Goal: Information Seeking & Learning: Learn about a topic

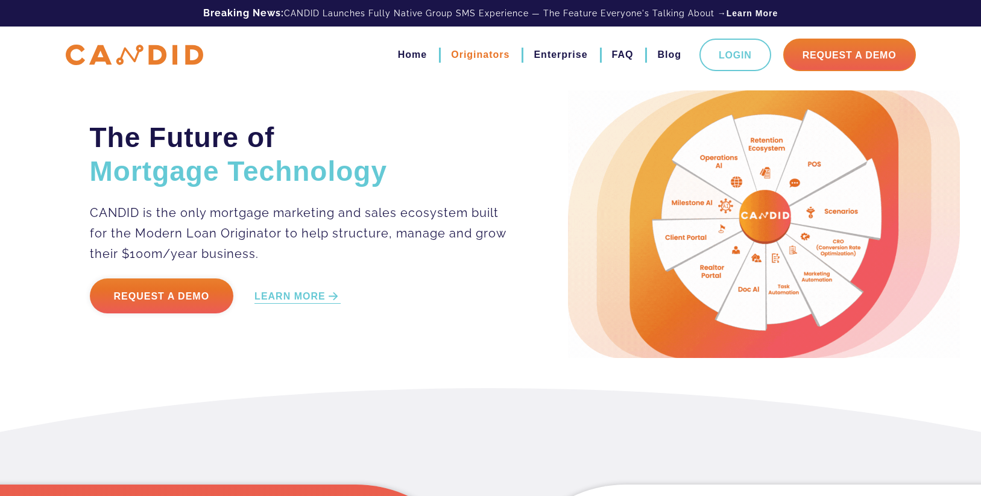
click at [468, 54] on link "Originators" at bounding box center [480, 55] width 58 height 20
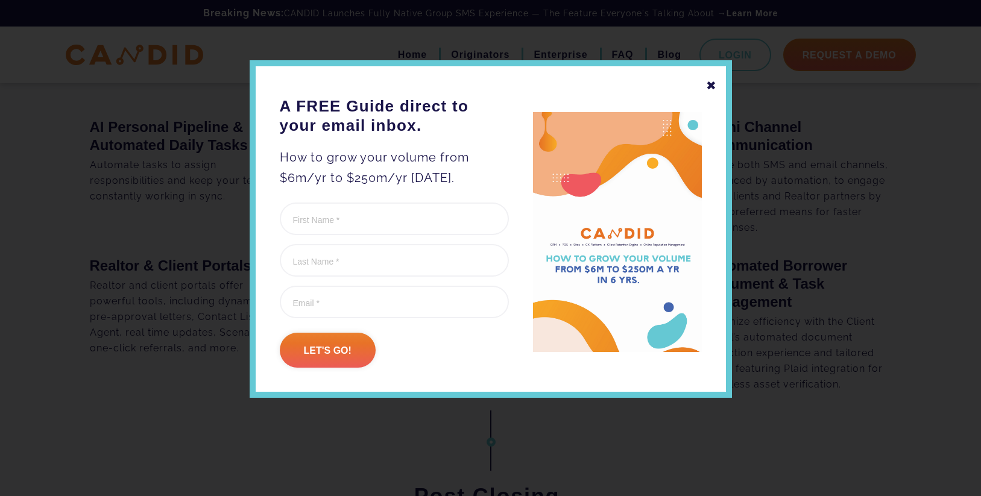
scroll to position [1381, 0]
click at [710, 79] on div "✖" at bounding box center [711, 85] width 11 height 20
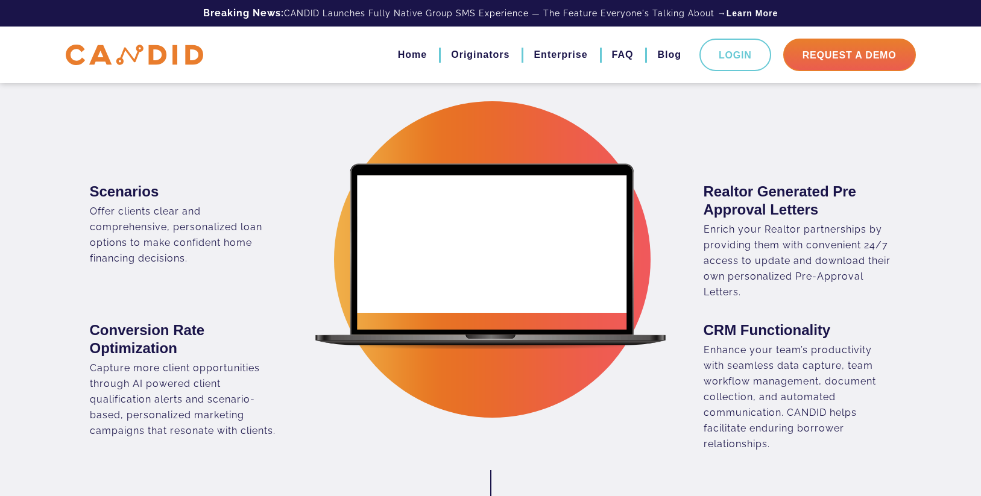
scroll to position [0, 0]
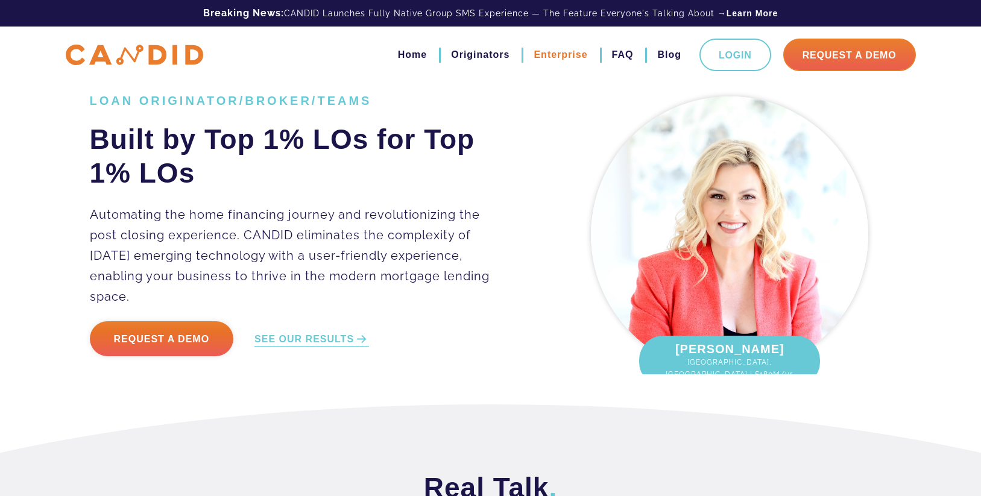
click at [568, 53] on link "Enterprise" at bounding box center [560, 55] width 54 height 20
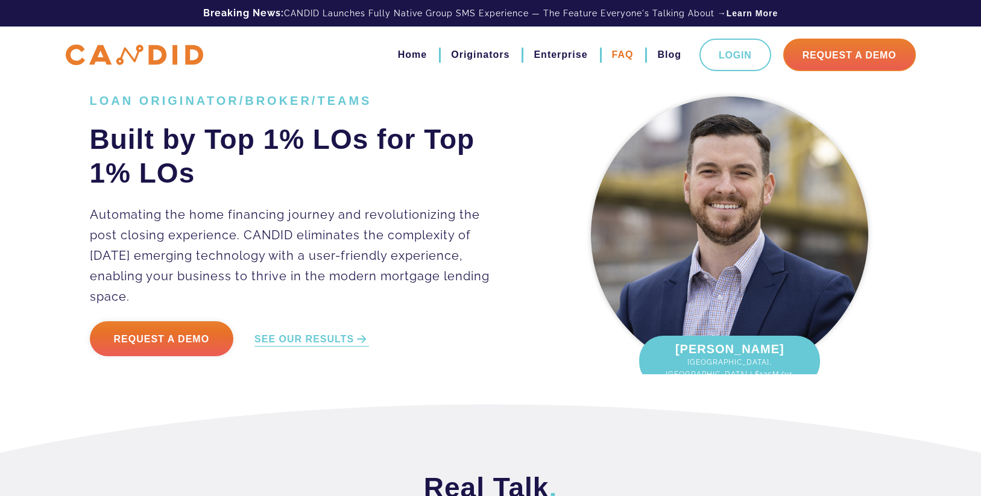
click at [623, 55] on link "FAQ" at bounding box center [623, 55] width 22 height 20
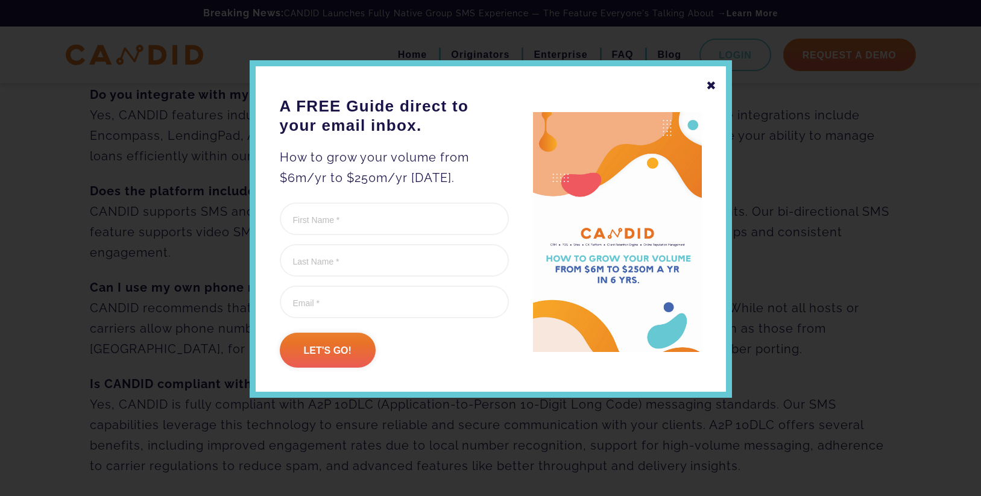
scroll to position [295, 0]
click at [709, 88] on div "✖" at bounding box center [711, 85] width 11 height 20
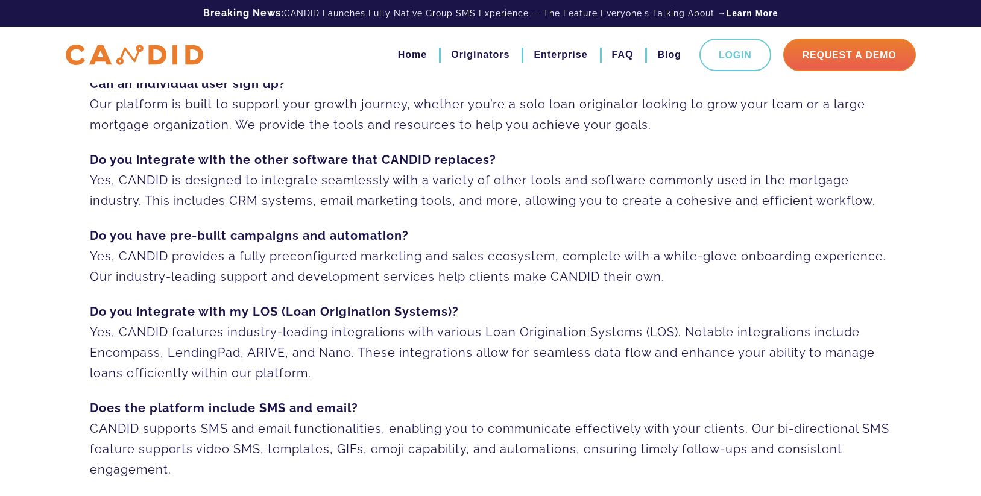
scroll to position [0, 0]
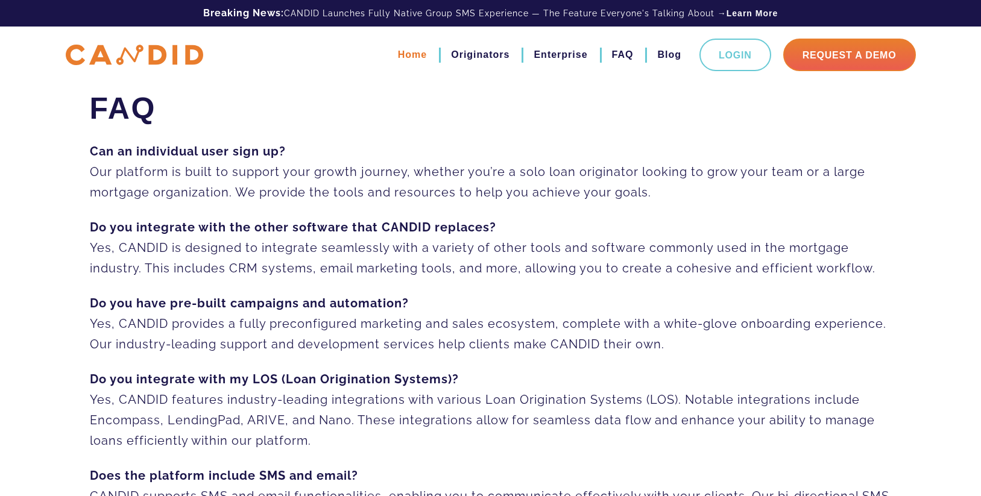
click at [398, 56] on link "Home" at bounding box center [412, 55] width 29 height 20
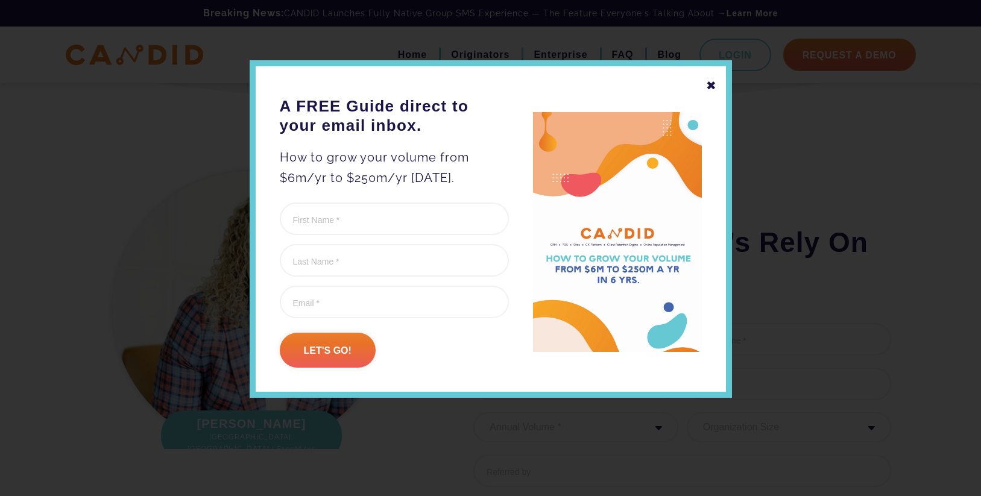
scroll to position [1414, 0]
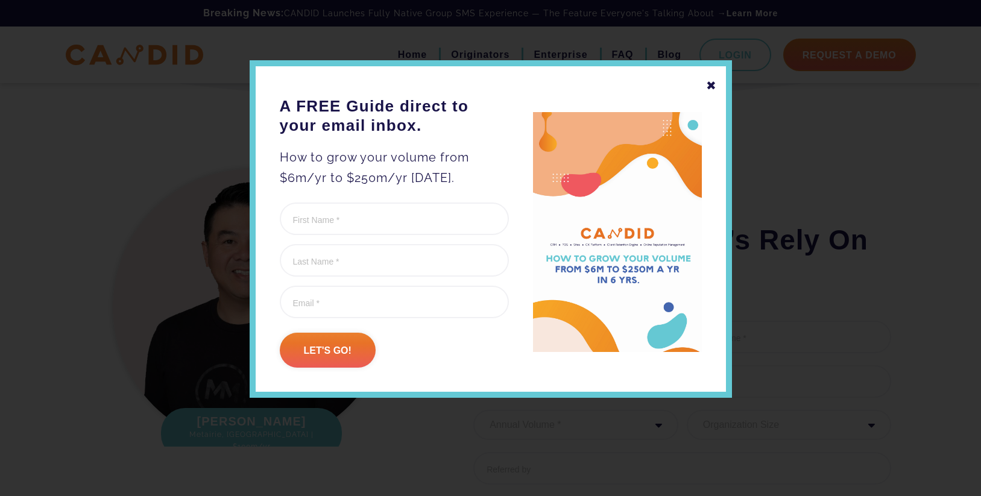
click at [709, 84] on div "✖" at bounding box center [711, 85] width 11 height 20
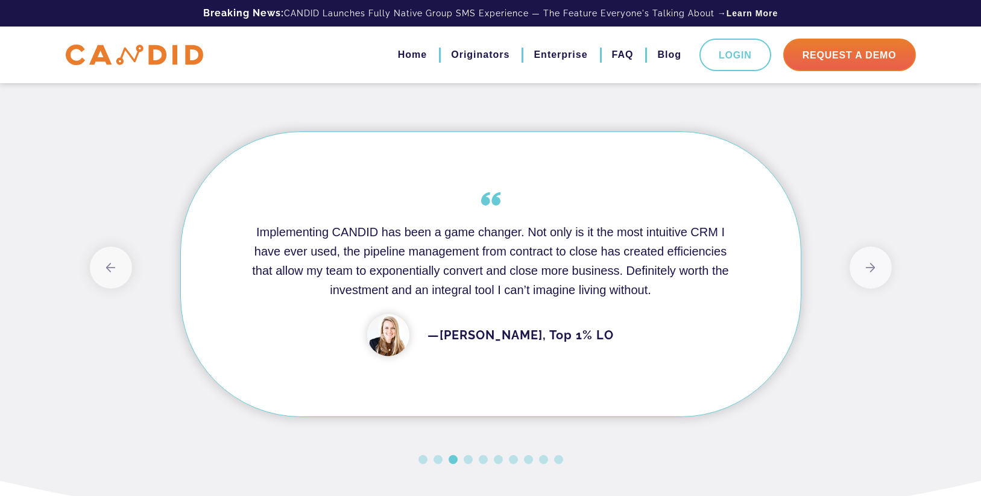
scroll to position [987, 0]
click at [122, 265] on button "Previous" at bounding box center [111, 266] width 42 height 42
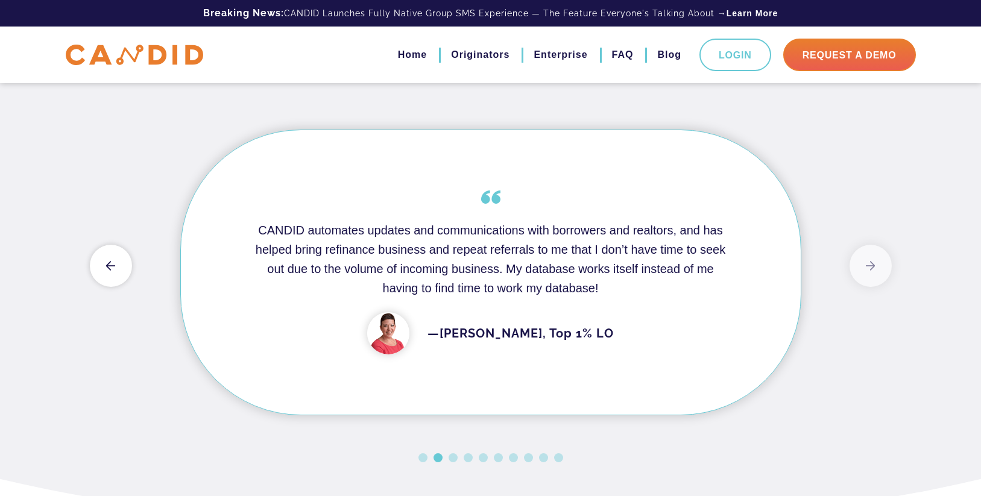
click at [122, 265] on button "Previous" at bounding box center [111, 266] width 42 height 42
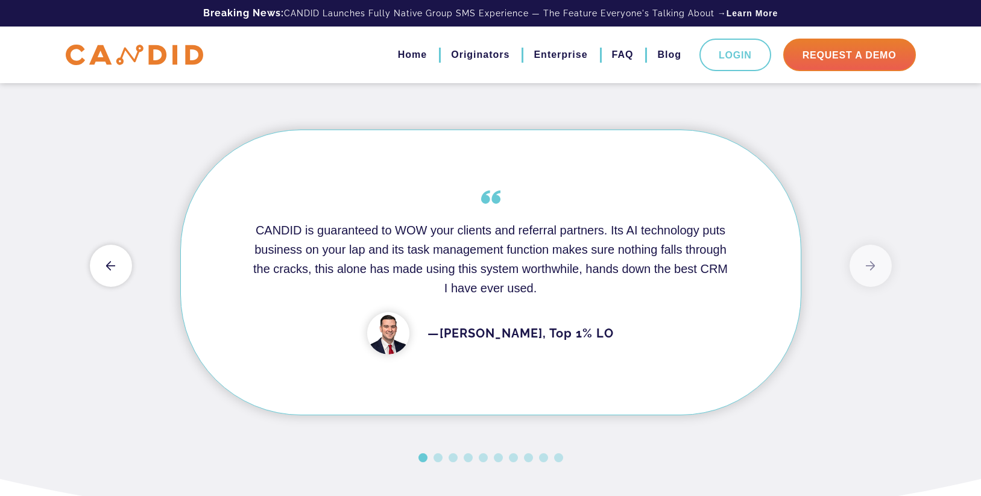
click at [122, 265] on button "Previous" at bounding box center [111, 266] width 42 height 42
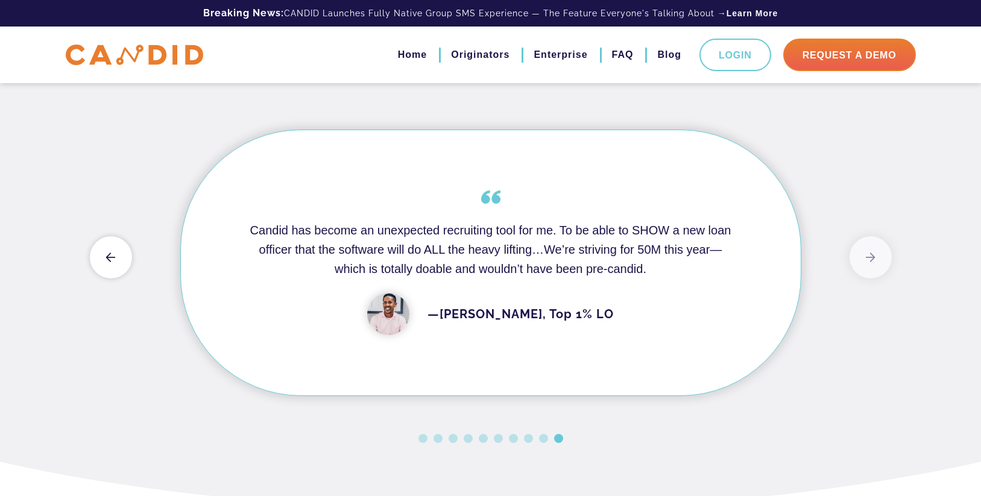
click at [122, 265] on button "Previous" at bounding box center [111, 257] width 42 height 42
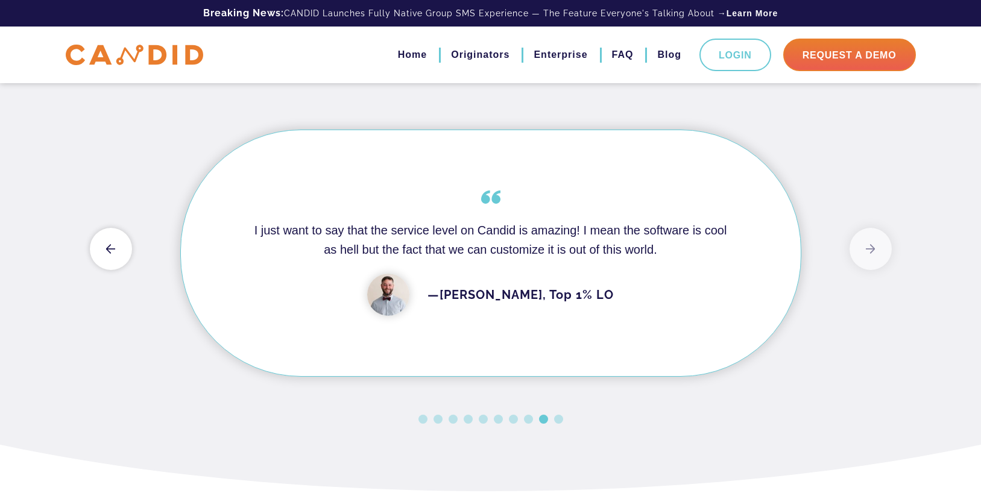
click at [122, 265] on button "Previous" at bounding box center [111, 249] width 42 height 42
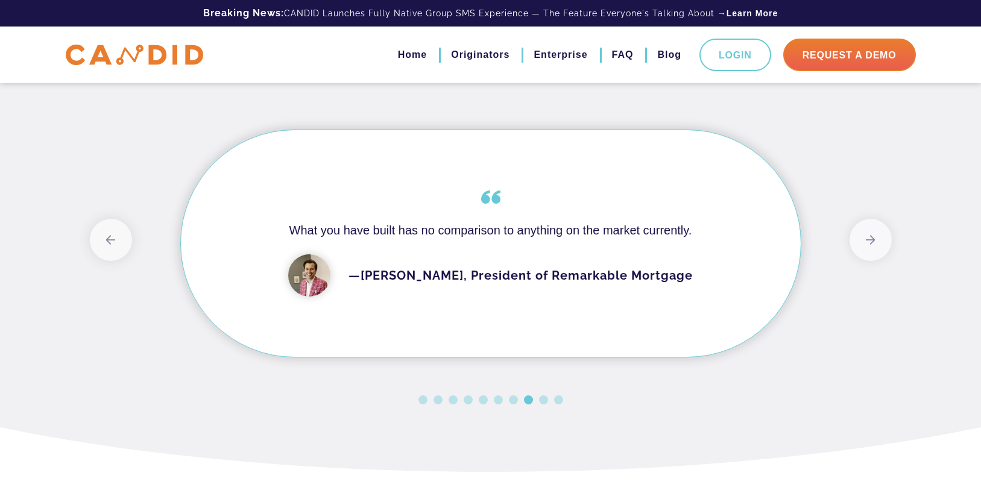
click at [122, 265] on div "Previous CANDID is guaranteed to WOW your clients and referral partners. Its AI…" at bounding box center [491, 255] width 802 height 312
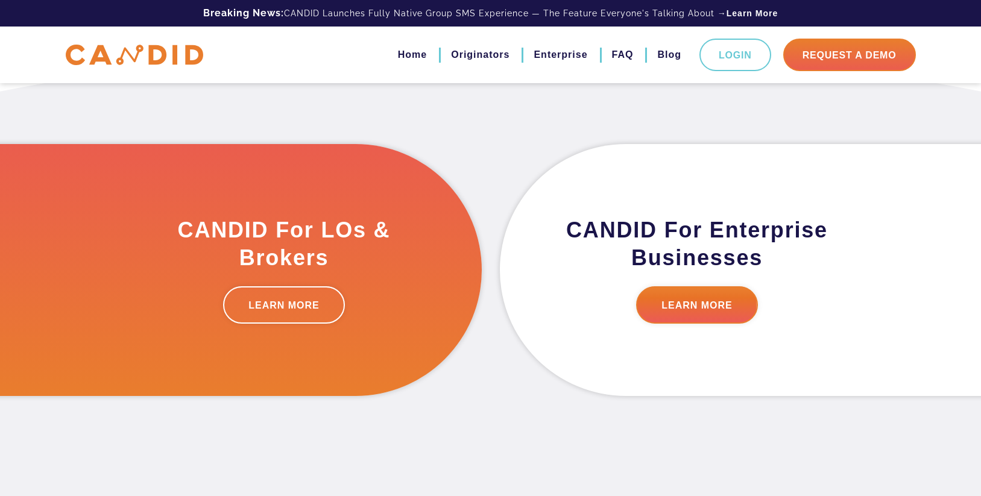
scroll to position [339, 0]
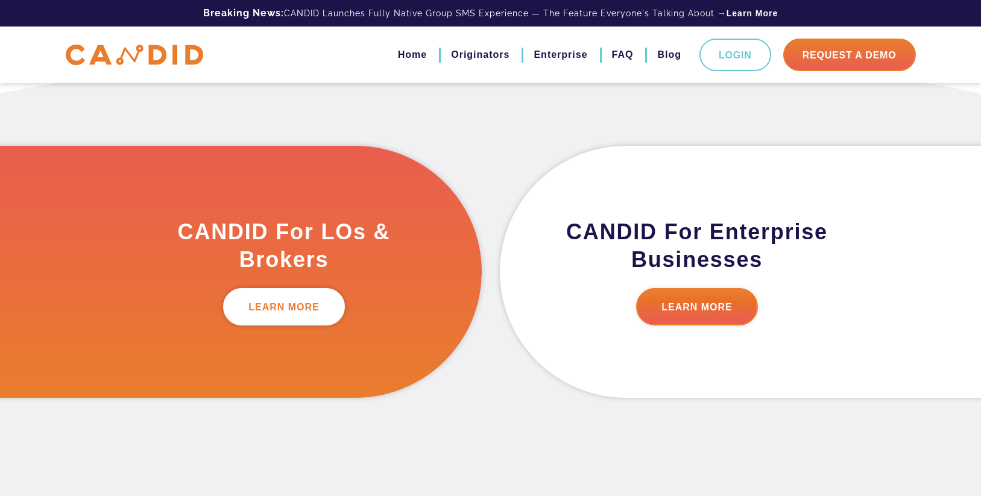
click at [271, 316] on link "LEARN MORE" at bounding box center [284, 306] width 122 height 37
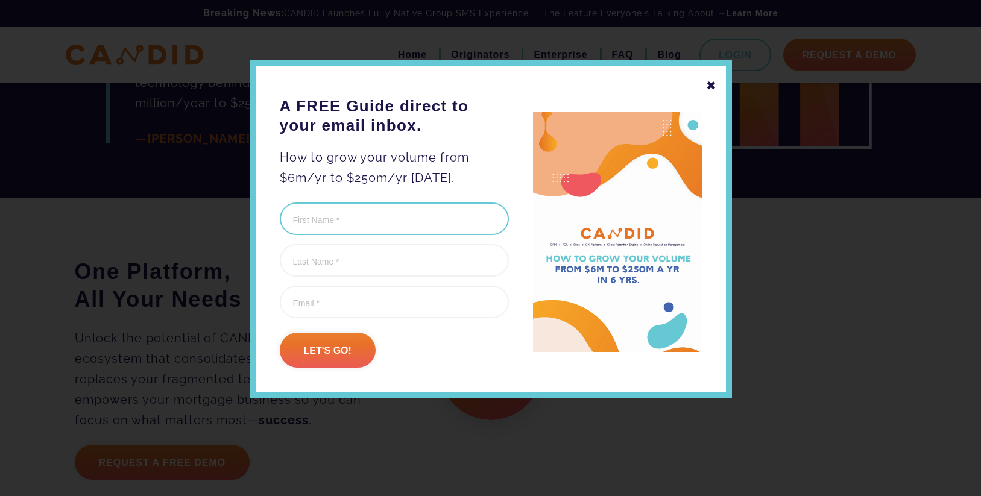
scroll to position [2897, 0]
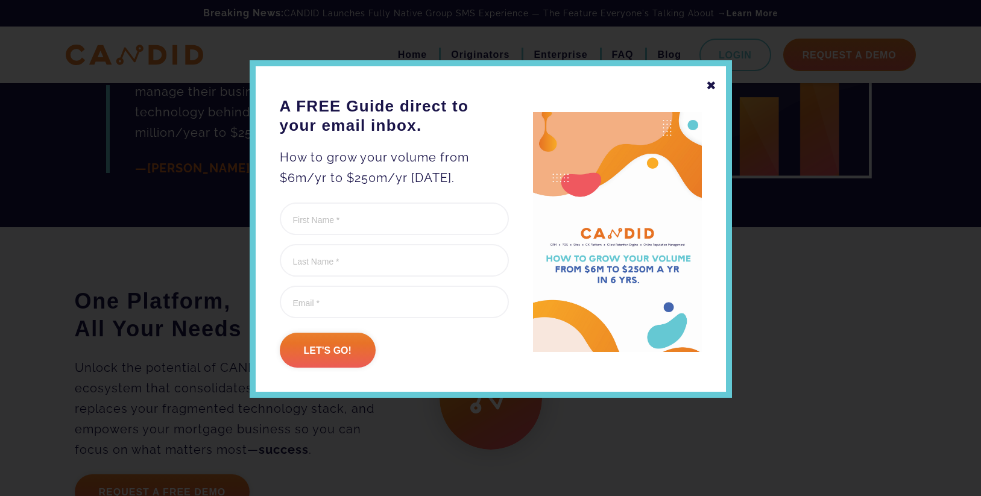
click at [708, 84] on div "✖" at bounding box center [711, 85] width 11 height 20
